Goal: Task Accomplishment & Management: Manage account settings

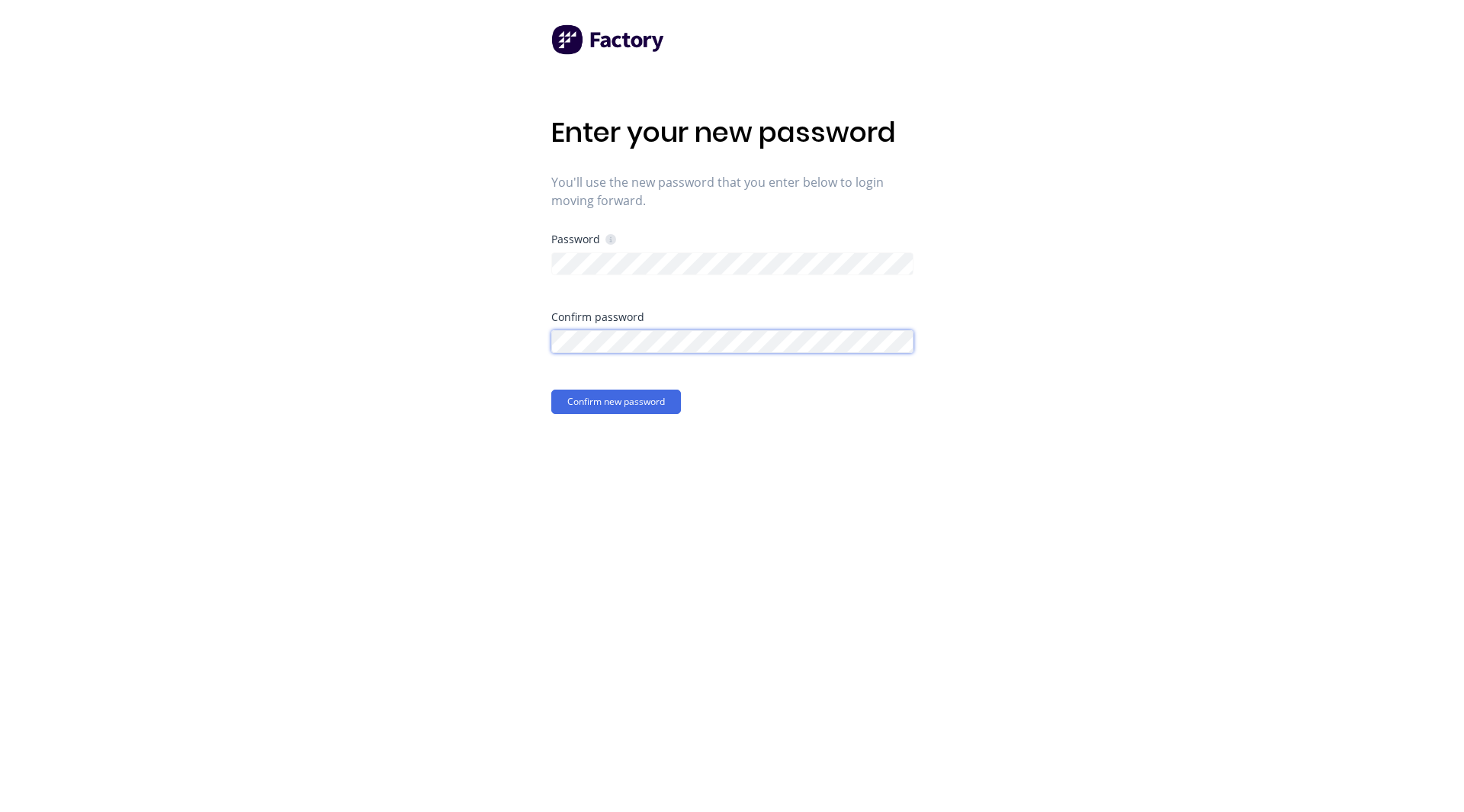
click at [551, 390] on button "Confirm new password" at bounding box center [616, 402] width 130 height 24
